Goal: Task Accomplishment & Management: Complete application form

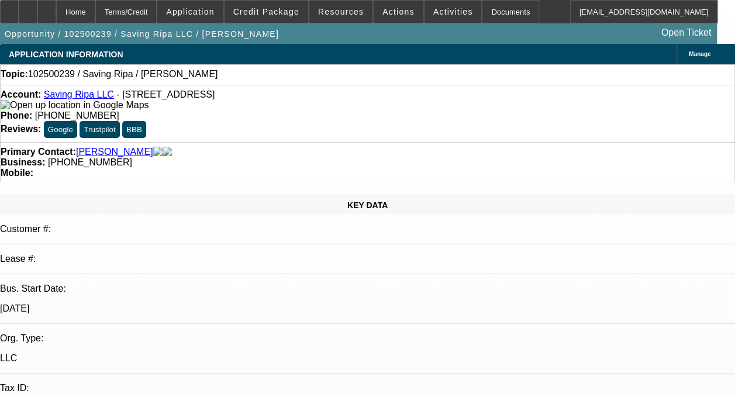
select select "0"
select select "2"
select select "0.1"
select select "4"
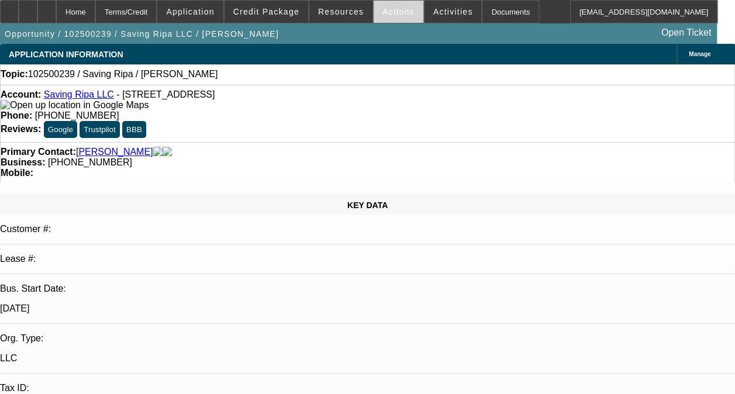
click at [396, 18] on span at bounding box center [398, 12] width 50 height 28
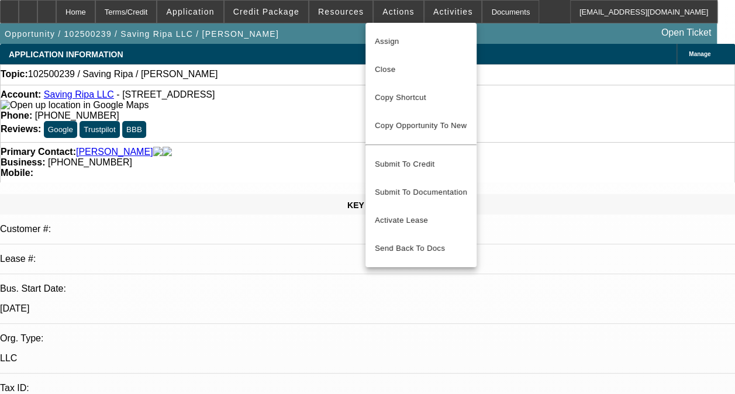
click at [347, 15] on div at bounding box center [367, 197] width 735 height 394
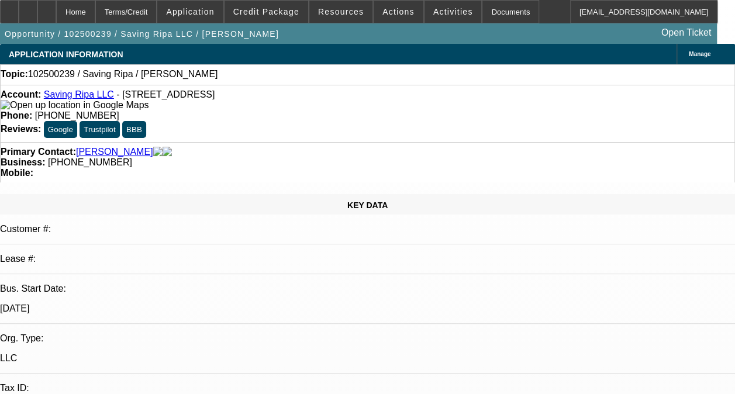
click at [347, 15] on span "Resources" at bounding box center [341, 11] width 46 height 9
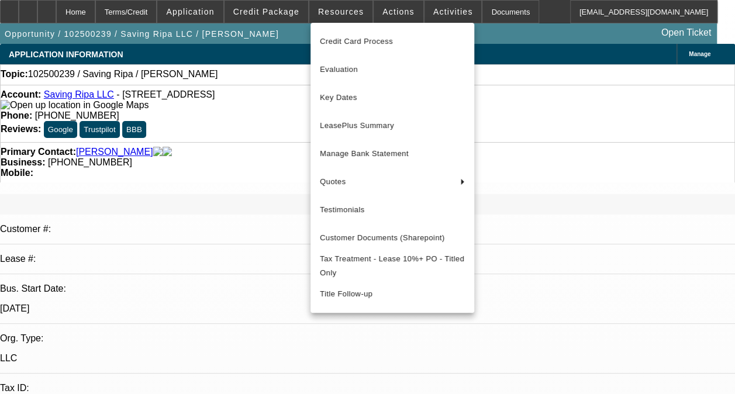
click at [435, 16] on div at bounding box center [367, 197] width 735 height 394
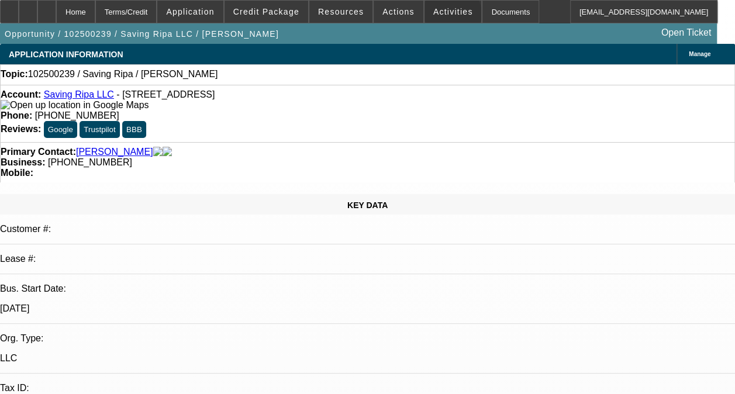
click at [435, 16] on span at bounding box center [452, 12] width 57 height 28
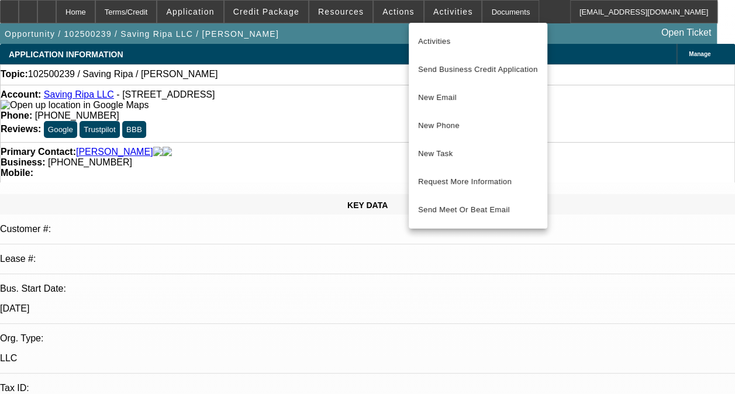
click at [194, 104] on div at bounding box center [367, 197] width 735 height 394
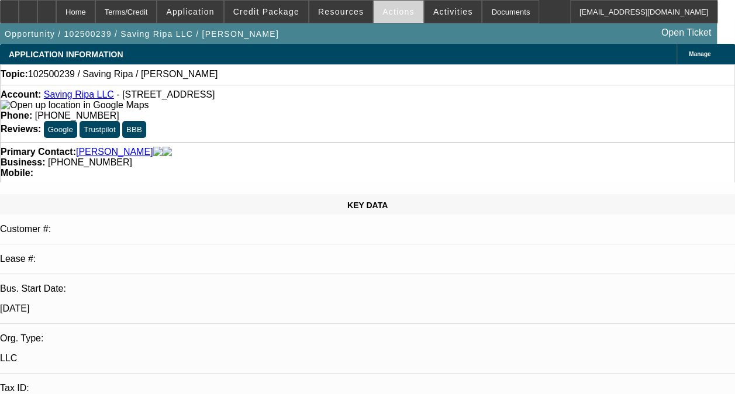
click at [382, 12] on span "Actions" at bounding box center [398, 11] width 32 height 9
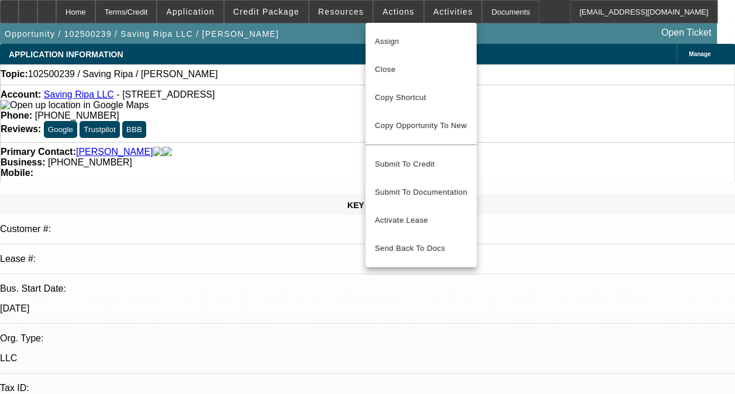
click at [418, 13] on div at bounding box center [367, 197] width 735 height 394
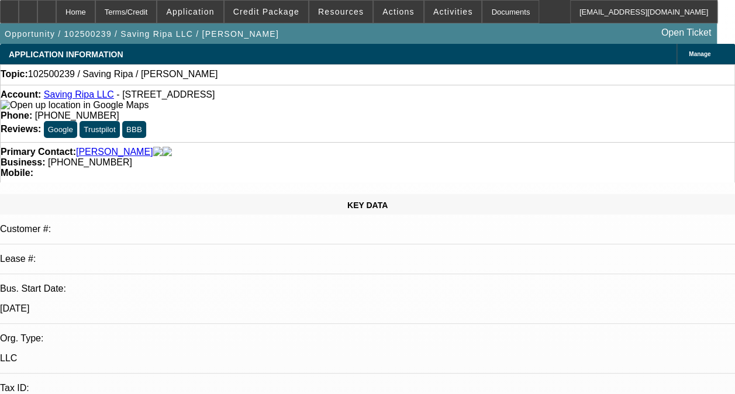
click at [433, 13] on span "Activities" at bounding box center [453, 11] width 40 height 9
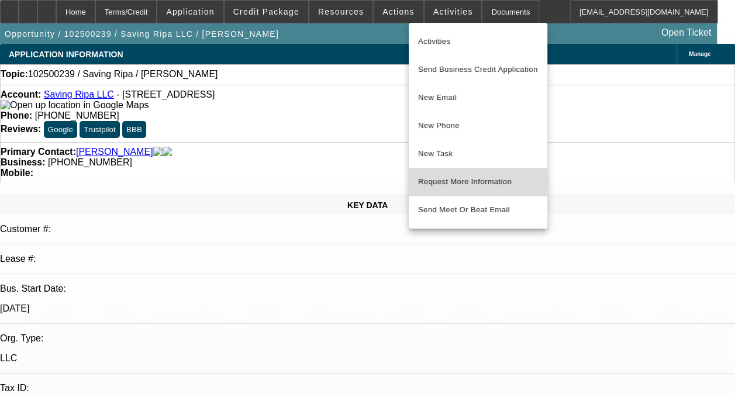
click at [422, 181] on span "Request More Information" at bounding box center [478, 182] width 120 height 14
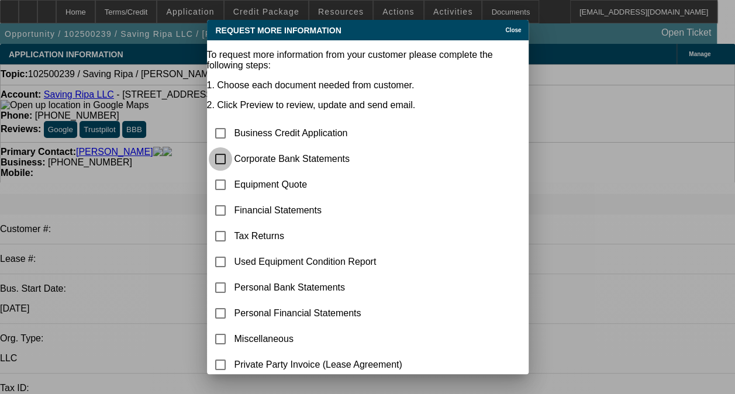
click at [232, 147] on input "checkbox" at bounding box center [220, 158] width 23 height 23
checkbox input "true"
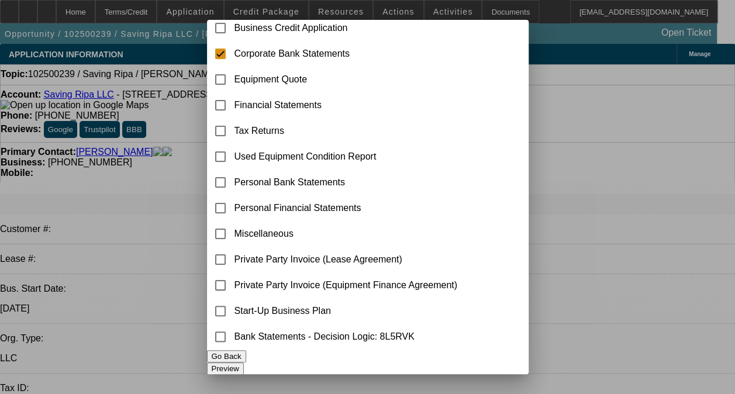
scroll to position [125, 0]
click at [244, 362] on button "Preview" at bounding box center [225, 368] width 37 height 12
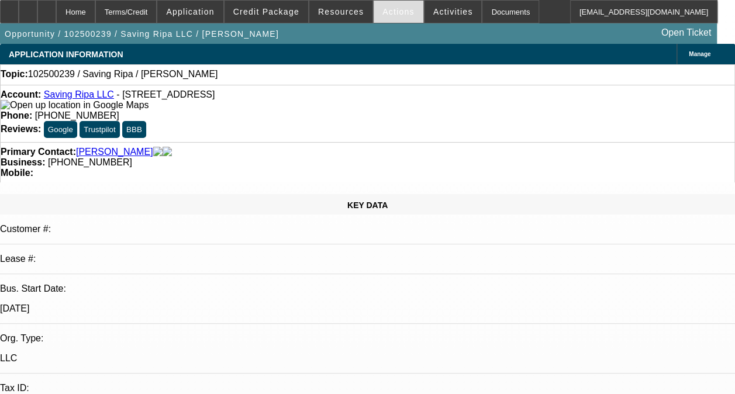
click at [393, 0] on div "Actions" at bounding box center [398, 11] width 51 height 23
click at [389, 15] on span "Actions" at bounding box center [398, 11] width 32 height 9
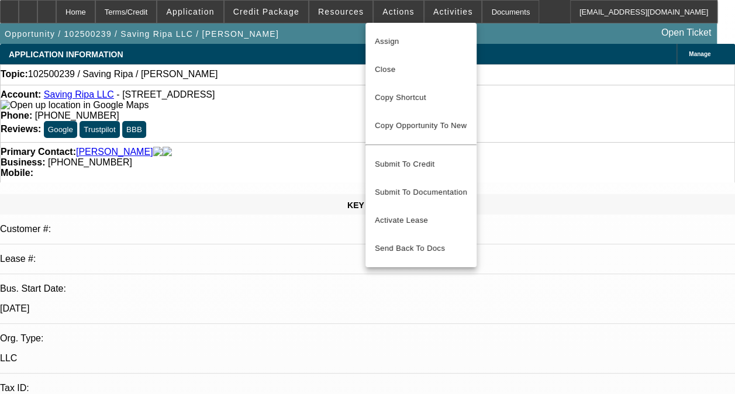
click at [443, 11] on div at bounding box center [367, 197] width 735 height 394
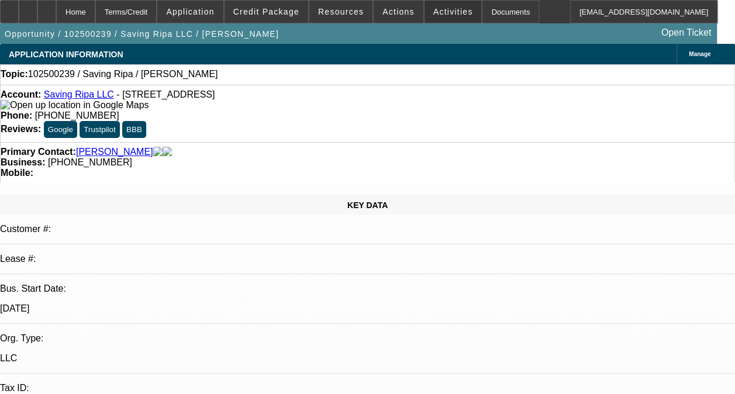
click at [443, 11] on span "Activities" at bounding box center [453, 11] width 40 height 9
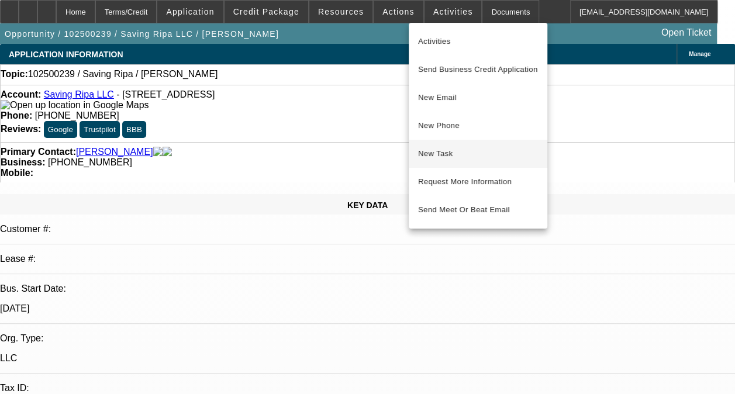
click at [447, 154] on span "New Task" at bounding box center [478, 154] width 120 height 14
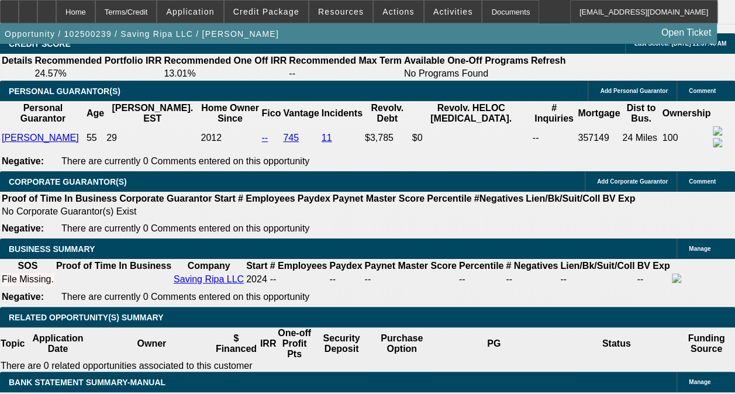
scroll to position [1680, 0]
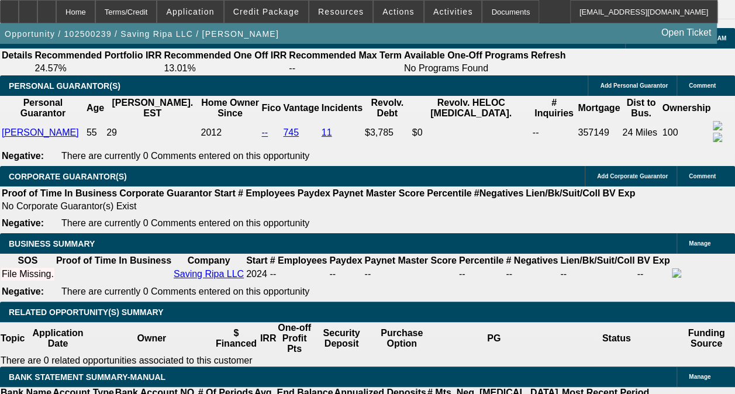
select select "0.15"
type input "$9,000.00"
type input "UNKNOWN"
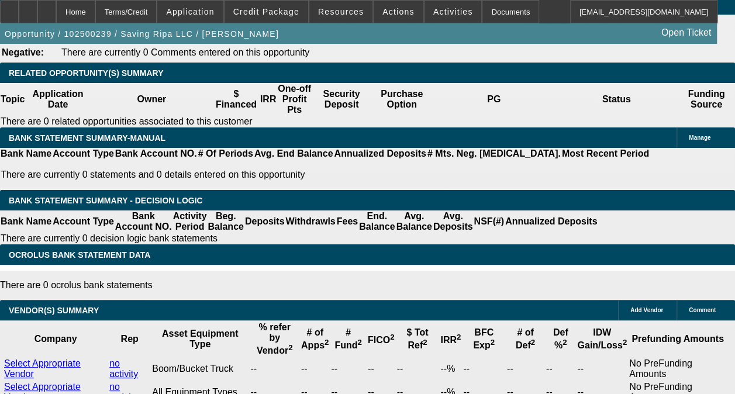
scroll to position [1925, 0]
